Goal: Navigation & Orientation: Find specific page/section

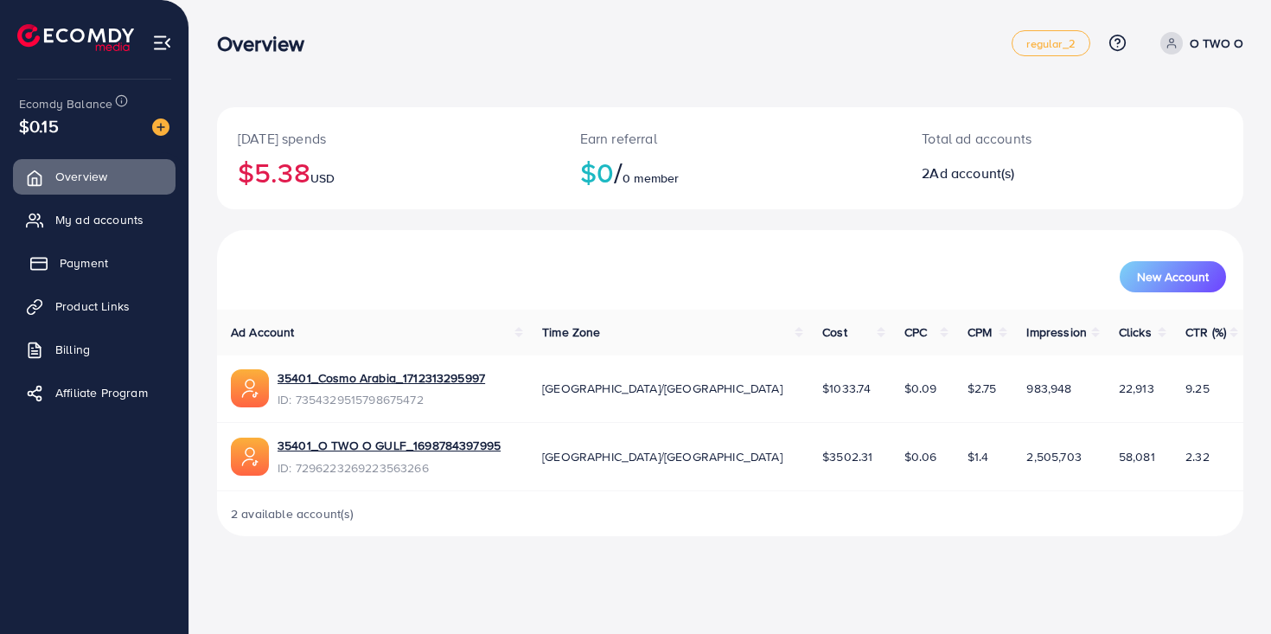
click at [120, 265] on link "Payment" at bounding box center [94, 263] width 163 height 35
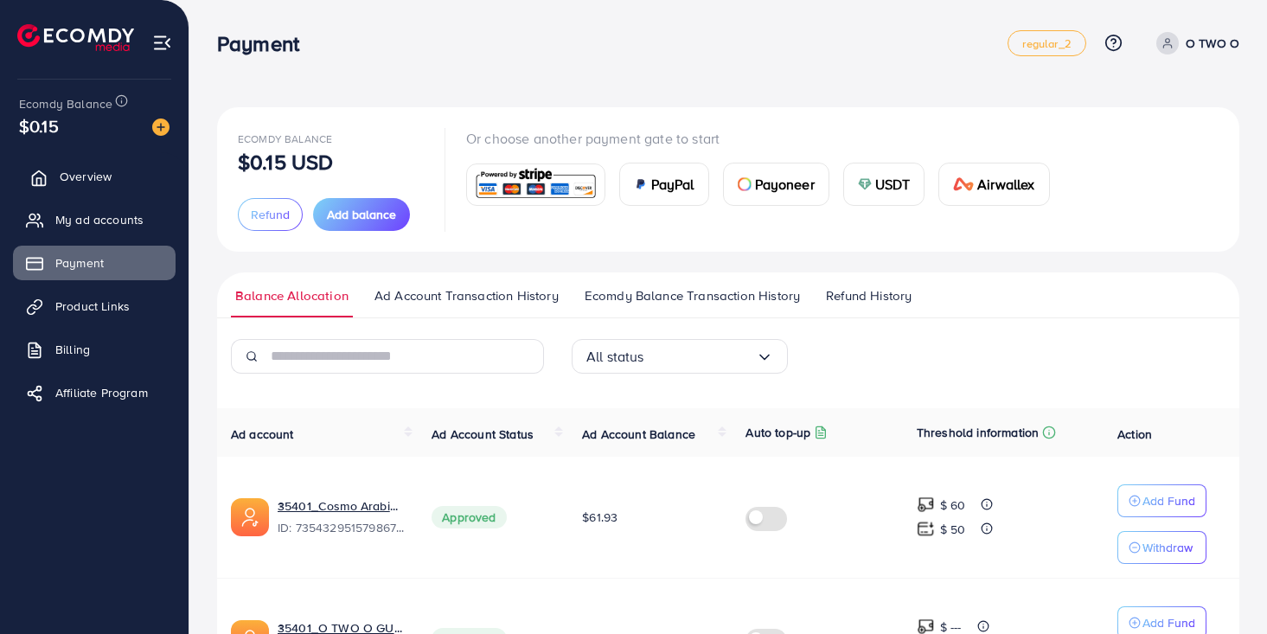
click at [120, 182] on link "Overview" at bounding box center [94, 176] width 163 height 35
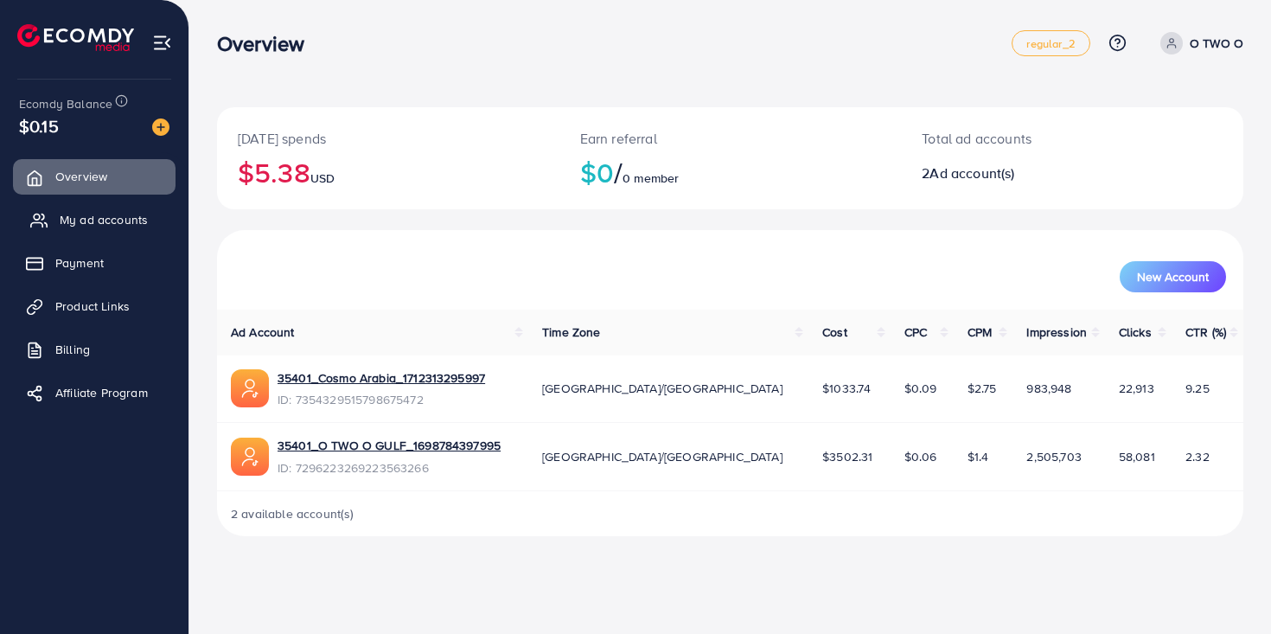
click at [126, 214] on span "My ad accounts" at bounding box center [104, 219] width 88 height 17
